Goal: Find specific page/section: Find specific page/section

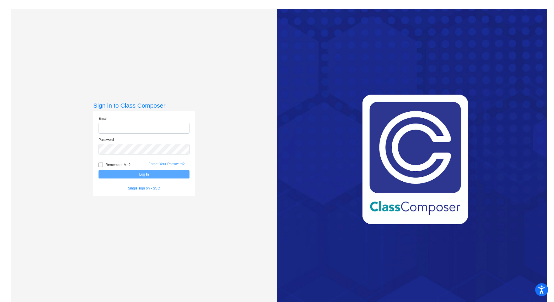
click at [133, 130] on input "email" at bounding box center [143, 128] width 91 height 11
click at [166, 129] on input "[EMAIL_ADDRESS][DOMAIN_NAME]" at bounding box center [143, 128] width 91 height 11
type input "[EMAIL_ADDRESS][DOMAIN_NAME]"
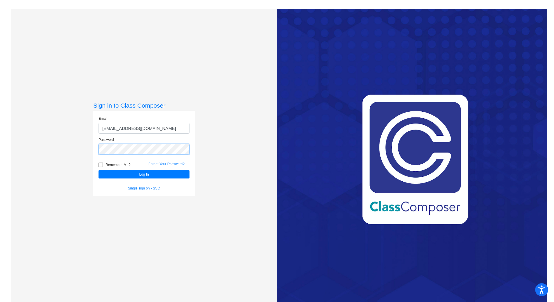
click at [98, 170] on button "Log In" at bounding box center [143, 174] width 91 height 8
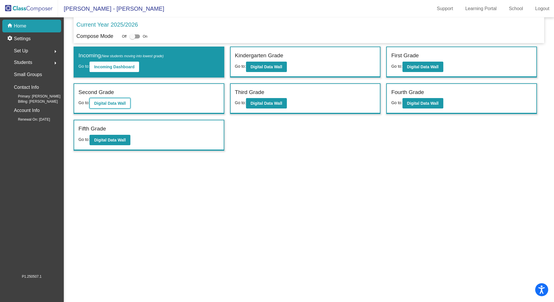
click at [105, 99] on button "Digital Data Wall" at bounding box center [109, 103] width 41 height 10
